Goal: Information Seeking & Learning: Learn about a topic

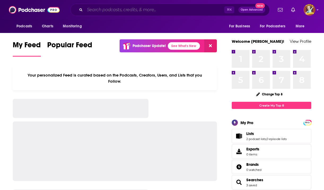
click at [153, 11] on input "Search podcasts, credits, & more..." at bounding box center [155, 10] width 140 height 8
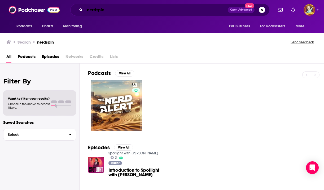
click at [138, 9] on input "nerdspin" at bounding box center [156, 10] width 143 height 8
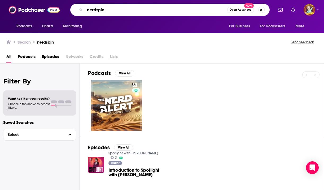
click at [129, 13] on input "nerdspin" at bounding box center [156, 10] width 142 height 8
type input "toon in with [PERSON_NAME]"
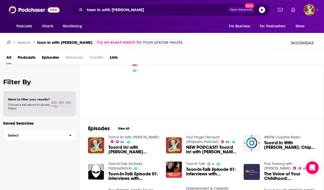
scroll to position [19, 0]
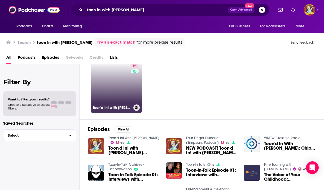
click at [110, 90] on link "64 Toon'd In! with [PERSON_NAME]" at bounding box center [116, 86] width 51 height 51
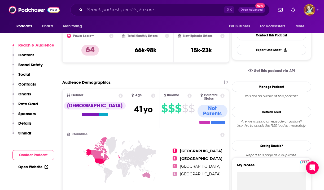
scroll to position [326, 0]
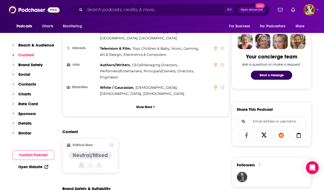
click at [25, 94] on p "Charts" at bounding box center [24, 93] width 13 height 5
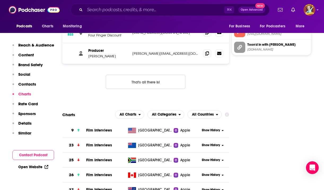
click at [99, 128] on span "Film Interviews" at bounding box center [99, 130] width 26 height 5
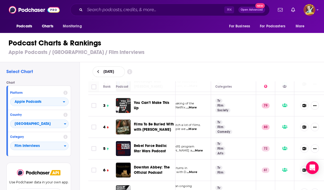
scroll to position [58, 63]
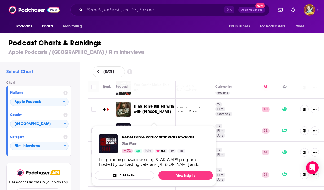
click at [149, 132] on div "Rebel Force Radio: Star Wars Podcast Star Wars 72 Idle 4.4 Tv + 6 Long-running,…" at bounding box center [154, 150] width 118 height 41
click at [145, 137] on span "Rebel Force Radio: Star Wars Podcast" at bounding box center [158, 136] width 72 height 5
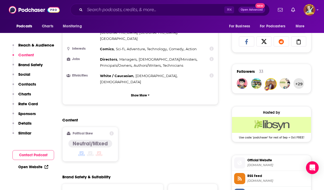
scroll to position [403, 0]
